Goal: Communication & Community: Answer question/provide support

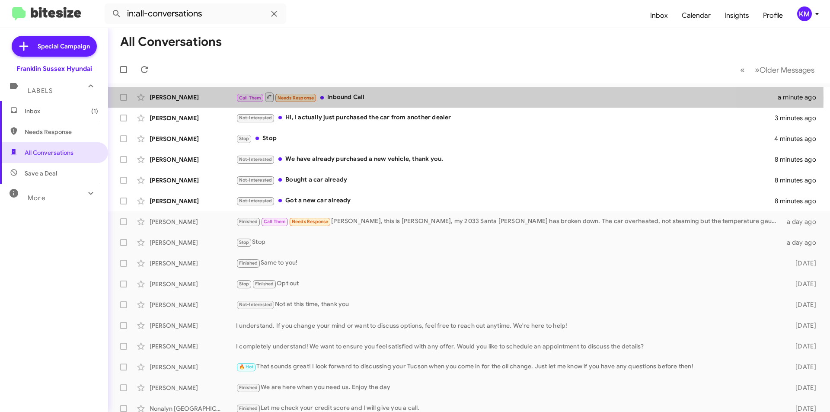
click at [340, 98] on div "Call Them Needs Response Inbound Call" at bounding box center [507, 97] width 542 height 11
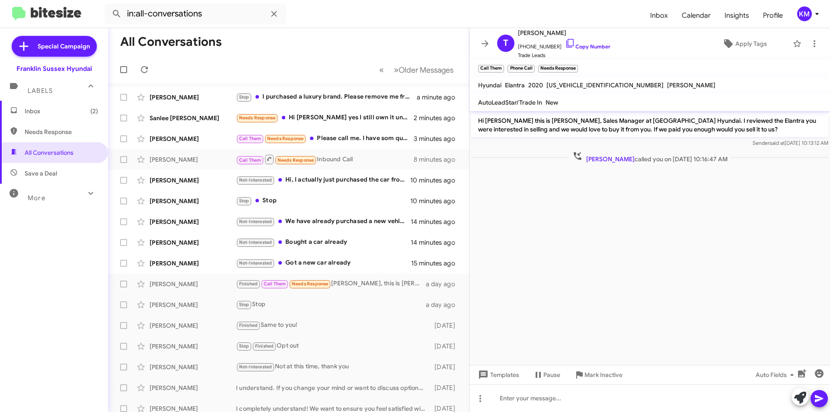
click at [525, 154] on div "[PERSON_NAME] called you on [DATE] 10:16:47 AM" at bounding box center [649, 157] width 357 height 13
click at [29, 274] on div "Inbox (2) Needs Response All Conversations Save a Deal More Important 🔥 Hot App…" at bounding box center [54, 224] width 108 height 247
click at [304, 263] on div "Not-Interested Got a new car already" at bounding box center [323, 263] width 175 height 10
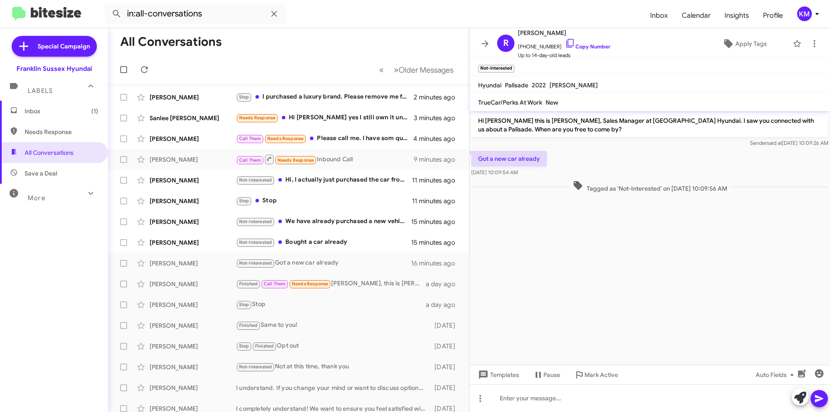
drag, startPoint x: 561, startPoint y: 32, endPoint x: 545, endPoint y: 32, distance: 16.5
click at [545, 32] on span "[PERSON_NAME]" at bounding box center [564, 33] width 93 height 10
copy span "[PERSON_NAME]"
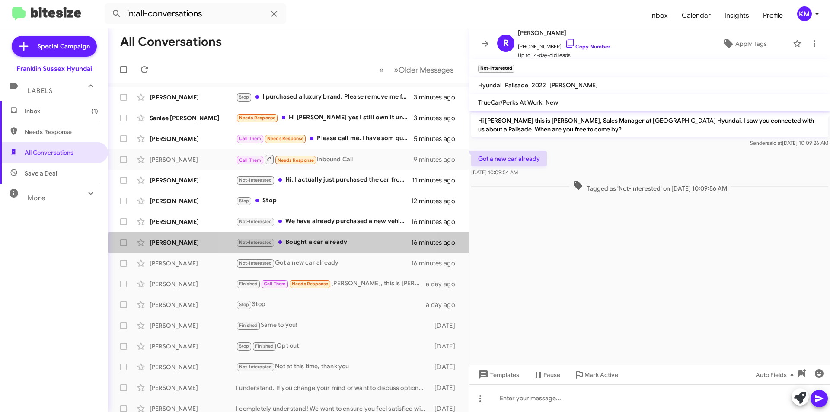
click at [303, 247] on div "Not-Interested Bought a car already" at bounding box center [323, 242] width 175 height 10
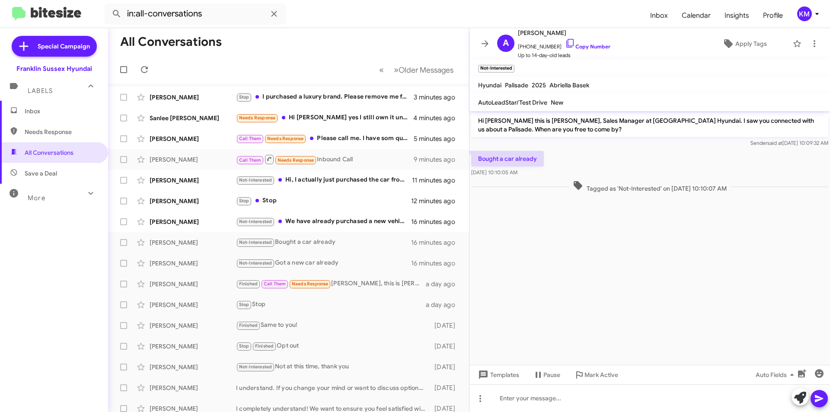
click at [350, 265] on div "Not-Interested Got a new car already" at bounding box center [323, 263] width 175 height 10
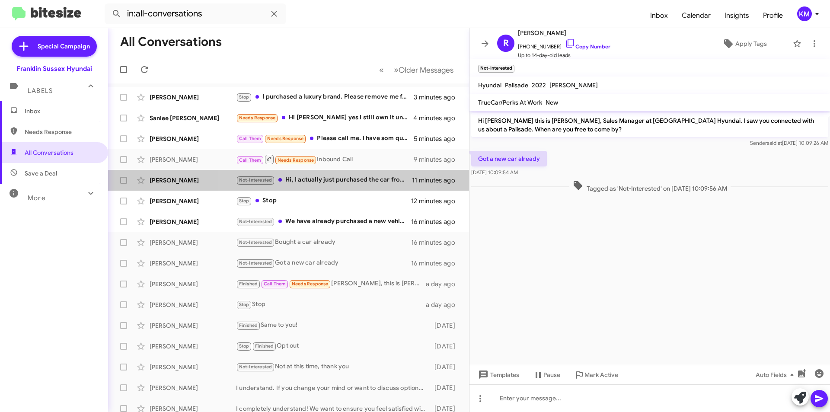
click at [293, 181] on div "Not-Interested Hi, I actually just purchased the car from another dealer" at bounding box center [324, 180] width 176 height 10
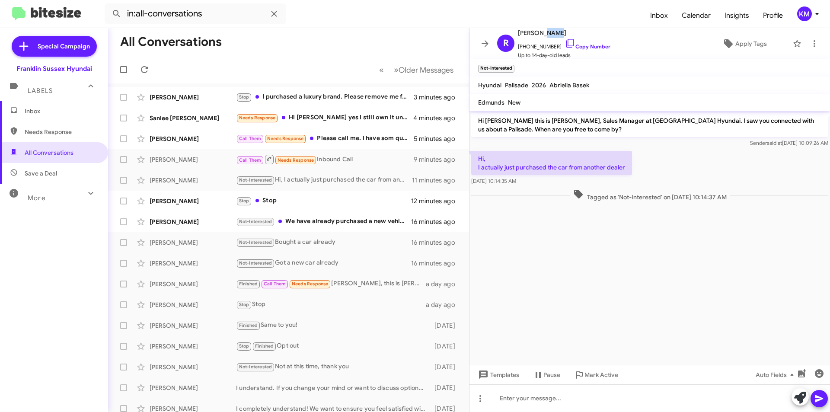
drag, startPoint x: 553, startPoint y: 33, endPoint x: 538, endPoint y: 32, distance: 14.7
click at [538, 32] on span "[PERSON_NAME]" at bounding box center [564, 33] width 93 height 10
copy span "[PERSON_NAME]"
click at [366, 138] on div "Call Them Needs Response Please call me. I have som questions about trim levels." at bounding box center [325, 139] width 178 height 10
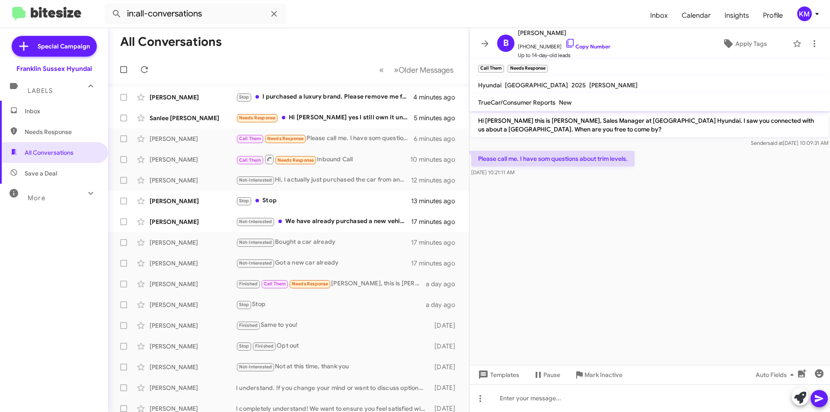
drag, startPoint x: 567, startPoint y: 31, endPoint x: 538, endPoint y: 31, distance: 29.0
click at [538, 31] on span "[PERSON_NAME]" at bounding box center [564, 33] width 93 height 10
copy span "[PERSON_NAME]"
